Goal: Task Accomplishment & Management: Use online tool/utility

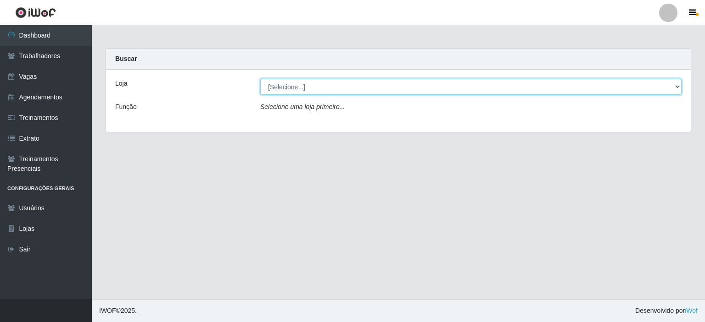
click at [283, 84] on select "[Selecione...] [PERSON_NAME]" at bounding box center [470, 87] width 421 height 16
select select "430"
click at [260, 79] on select "[Selecione...] [PERSON_NAME]" at bounding box center [470, 87] width 421 height 16
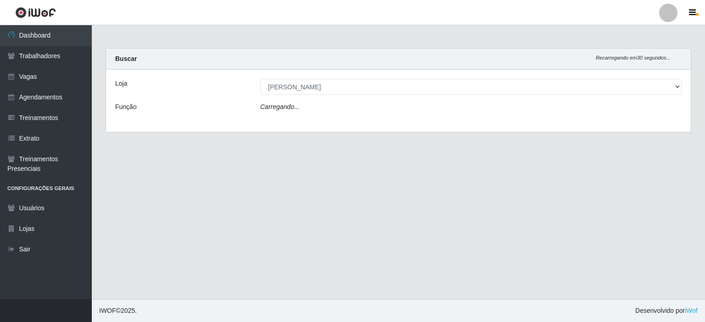
click at [297, 105] on div "Carregando..." at bounding box center [470, 108] width 435 height 13
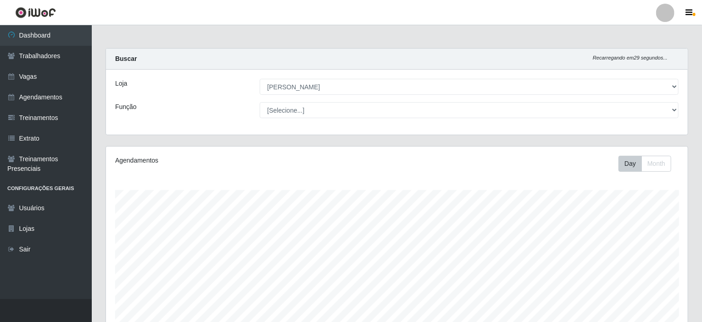
scroll to position [190, 582]
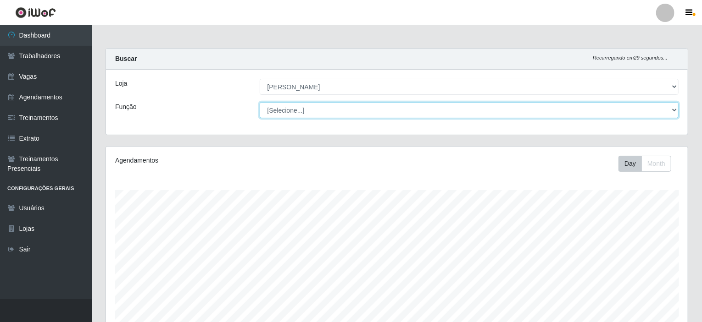
click at [292, 109] on select "[Selecione...] Auxiliar de Estacionamento Auxiliar de Estacionamento + Auxiliar…" at bounding box center [469, 110] width 419 height 16
select select "1"
click at [260, 102] on select "[Selecione...] Auxiliar de Estacionamento Auxiliar de Estacionamento + Auxiliar…" at bounding box center [469, 110] width 419 height 16
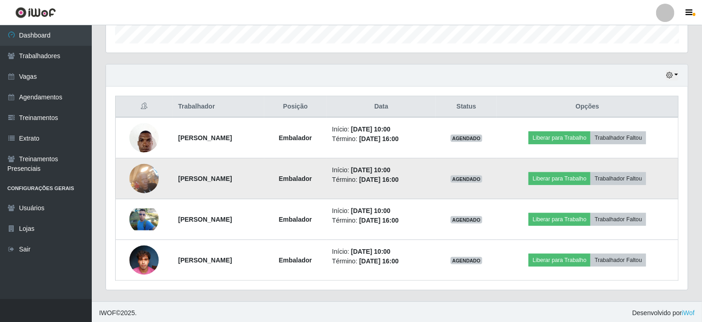
scroll to position [284, 0]
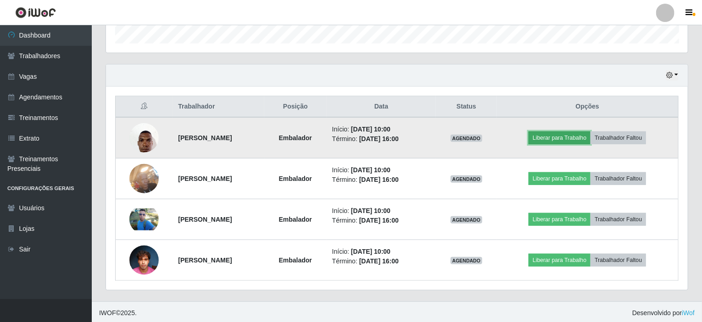
click at [562, 135] on button "Liberar para Trabalho" at bounding box center [559, 138] width 62 height 13
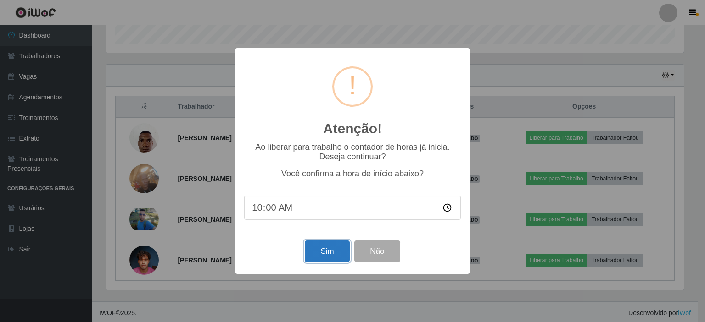
click at [324, 248] on button "Sim" at bounding box center [327, 252] width 44 height 22
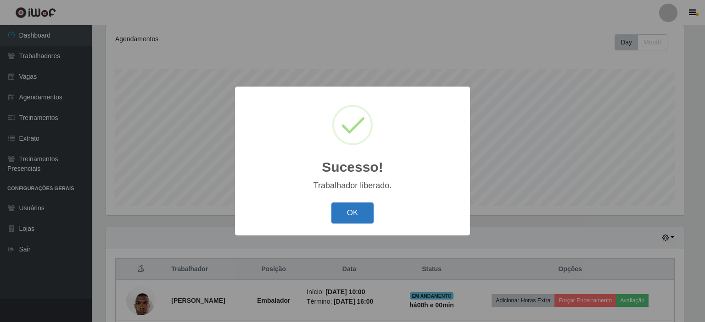
click at [368, 211] on button "OK" at bounding box center [352, 214] width 43 height 22
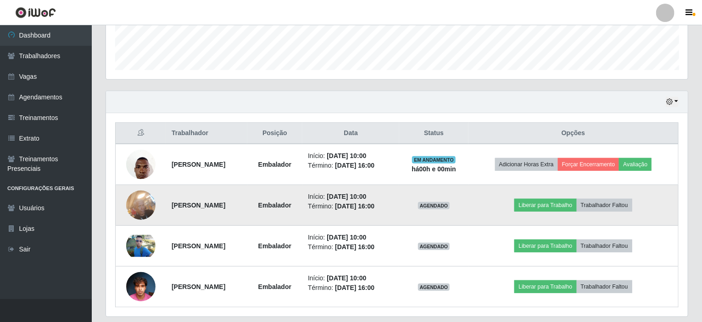
scroll to position [259, 0]
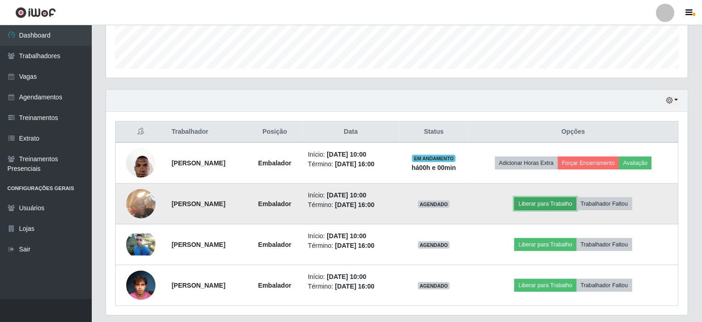
click at [561, 205] on button "Liberar para Trabalho" at bounding box center [545, 204] width 62 height 13
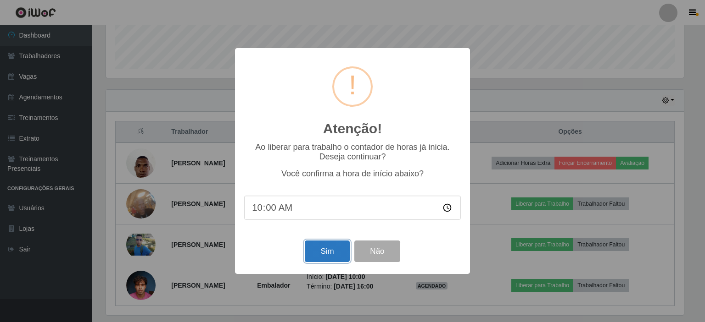
click at [321, 248] on button "Sim" at bounding box center [327, 252] width 44 height 22
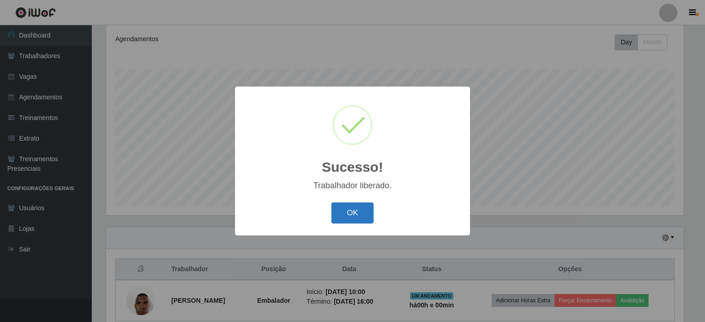
click at [355, 219] on button "OK" at bounding box center [352, 214] width 43 height 22
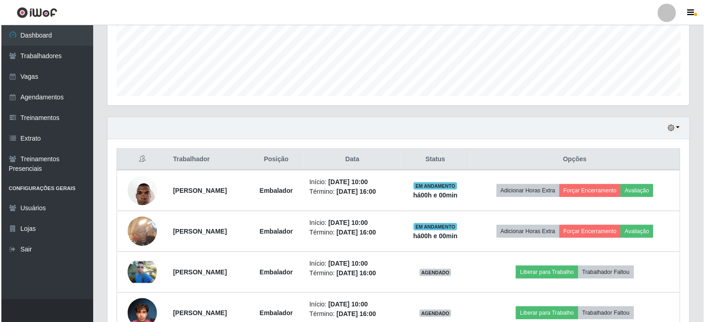
scroll to position [284, 0]
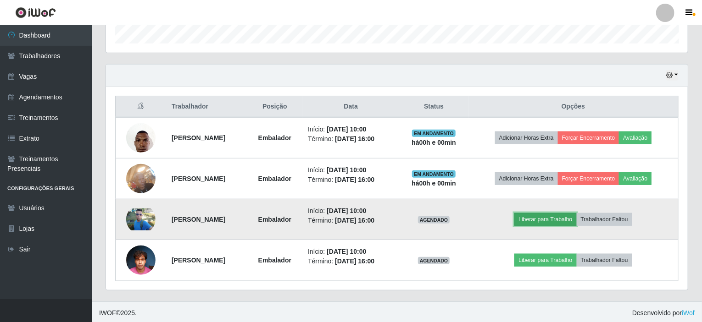
click at [551, 218] on button "Liberar para Trabalho" at bounding box center [545, 219] width 62 height 13
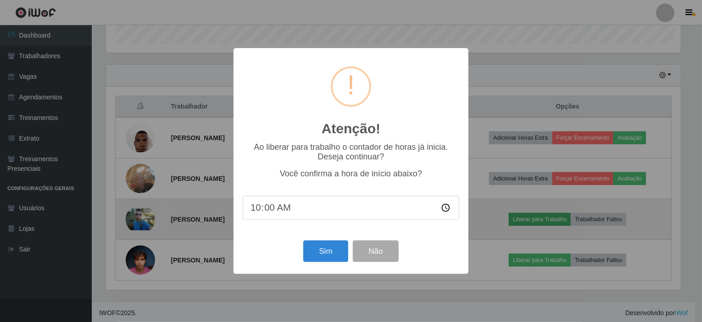
scroll to position [190, 578]
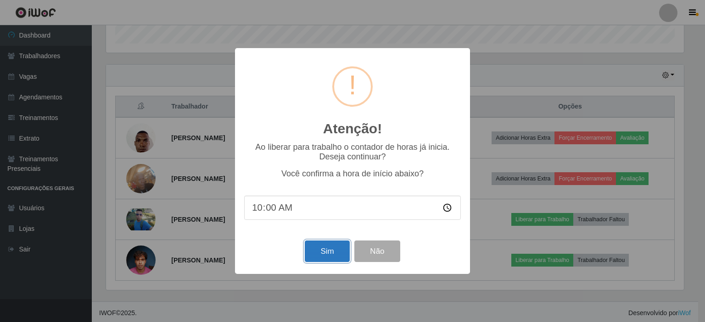
click at [330, 253] on button "Sim" at bounding box center [327, 252] width 44 height 22
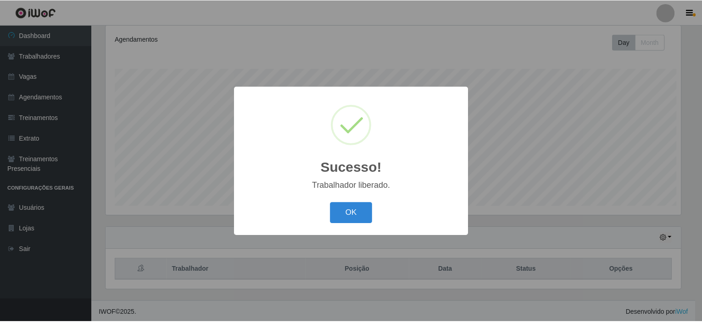
scroll to position [0, 0]
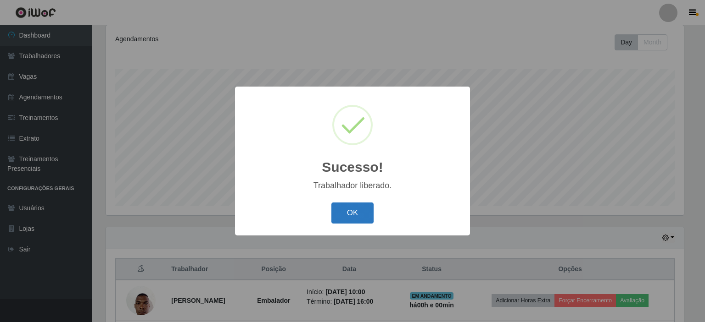
click at [349, 214] on button "OK" at bounding box center [352, 214] width 43 height 22
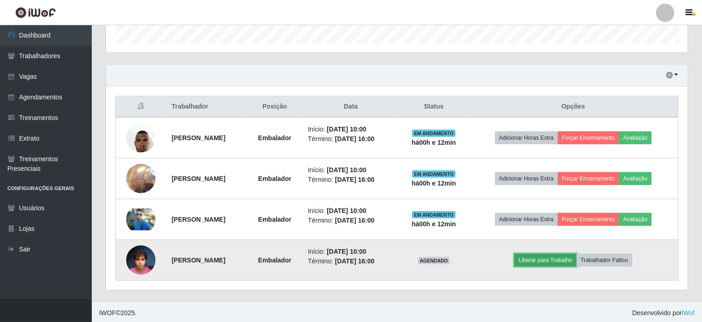
click at [549, 257] on button "Liberar para Trabalho" at bounding box center [545, 260] width 62 height 13
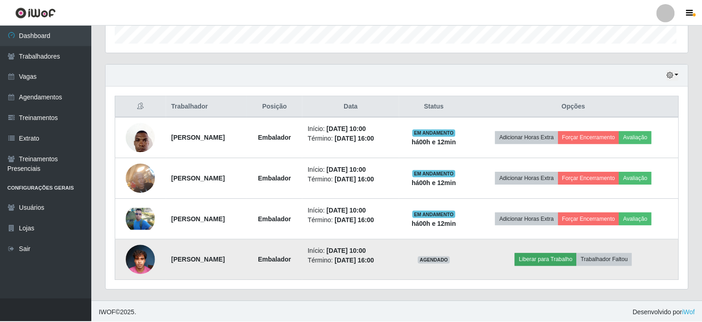
scroll to position [190, 578]
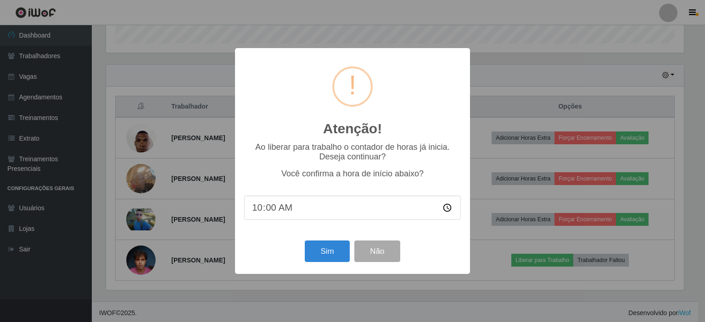
click at [281, 211] on input "10:00" at bounding box center [352, 208] width 217 height 24
click at [275, 211] on input "10:00" at bounding box center [352, 208] width 217 height 24
type input "10:10"
click at [319, 254] on button "Sim" at bounding box center [327, 252] width 44 height 22
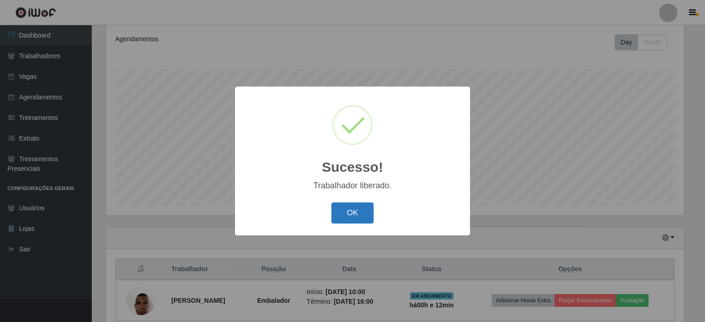
click at [345, 215] on button "OK" at bounding box center [352, 214] width 43 height 22
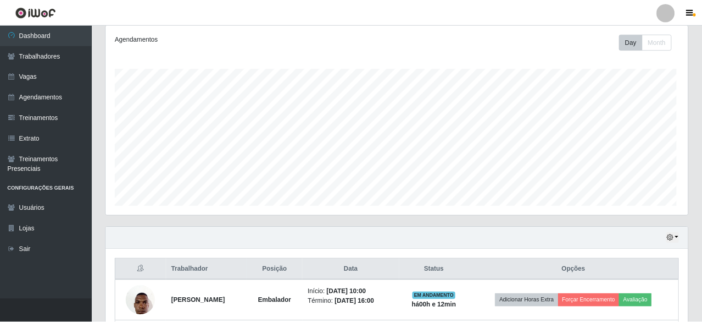
scroll to position [190, 582]
